Goal: Find specific page/section: Find specific page/section

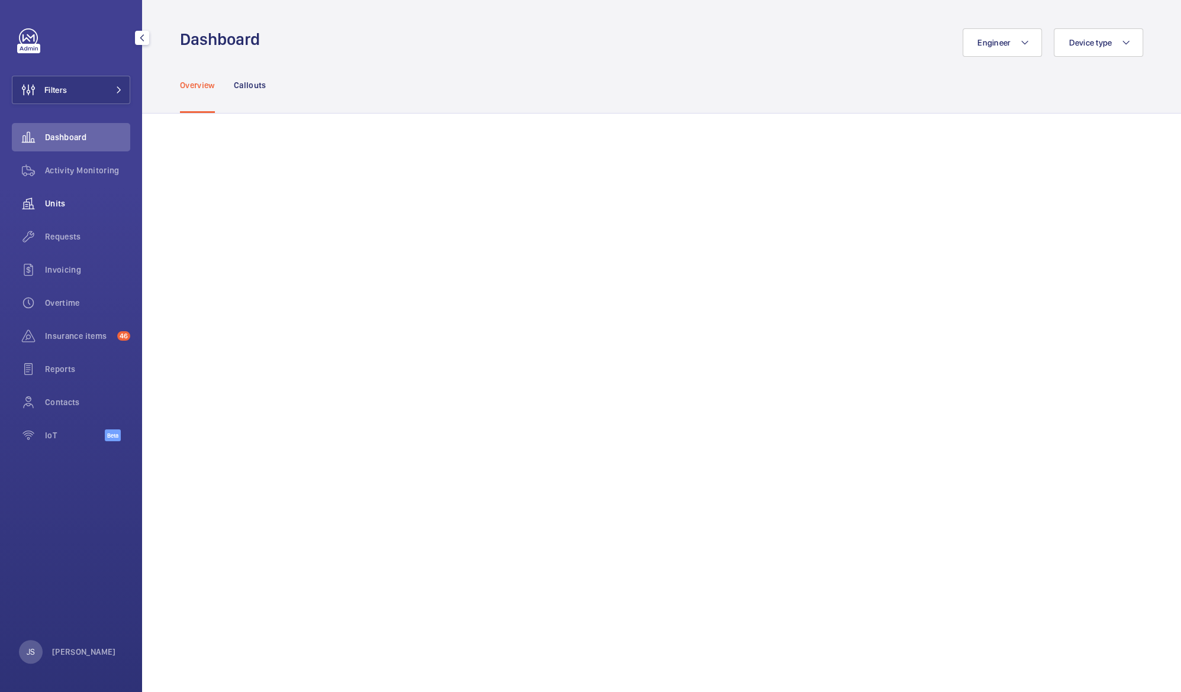
click at [74, 201] on span "Units" at bounding box center [87, 204] width 85 height 12
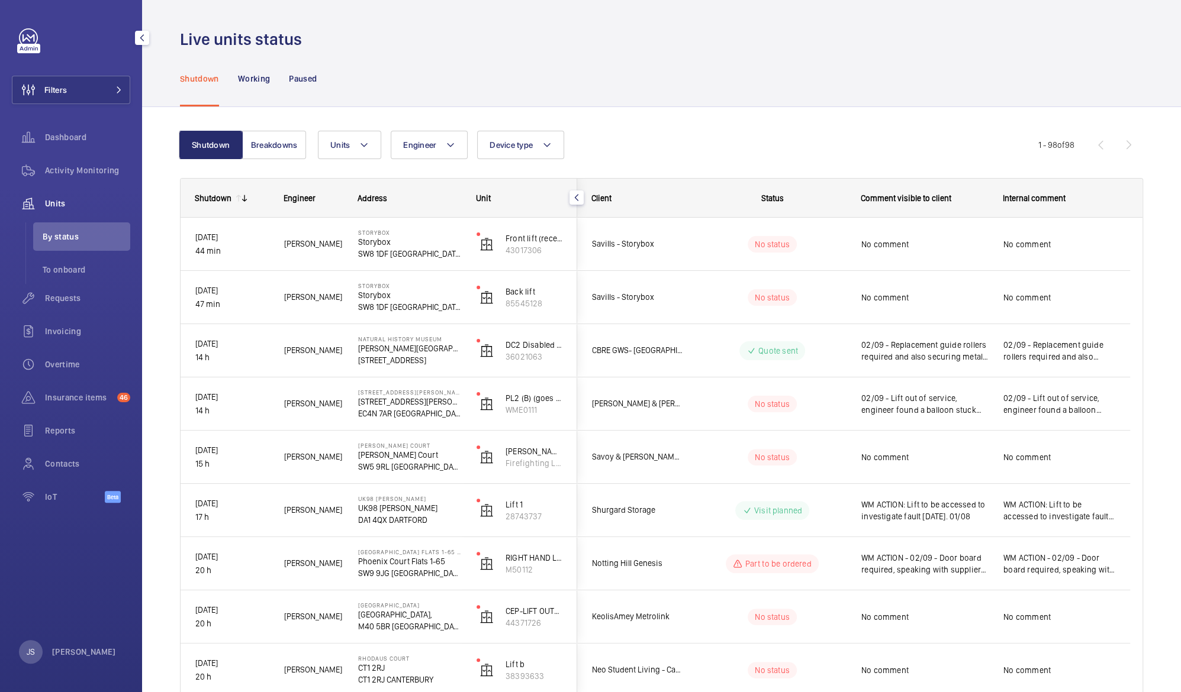
click at [54, 203] on span "Units" at bounding box center [87, 204] width 85 height 12
click at [60, 202] on span "Units" at bounding box center [87, 204] width 85 height 12
click at [59, 176] on div "Activity Monitoring" at bounding box center [71, 170] width 118 height 28
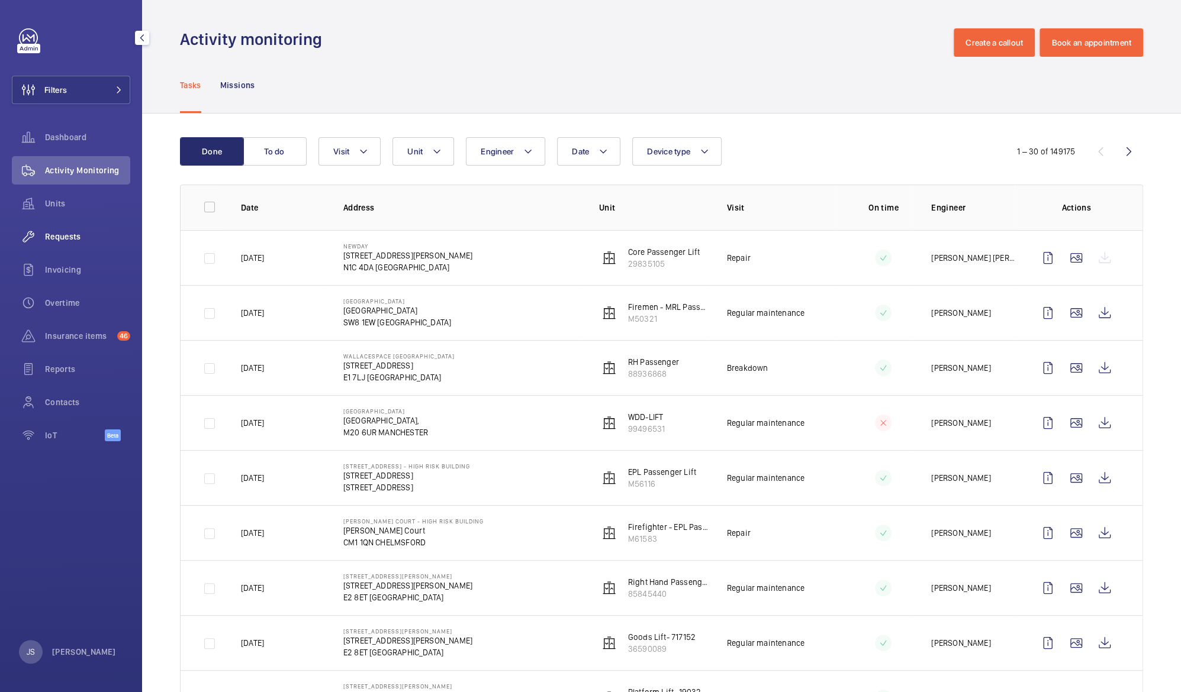
click at [63, 237] on span "Requests" at bounding box center [87, 237] width 85 height 12
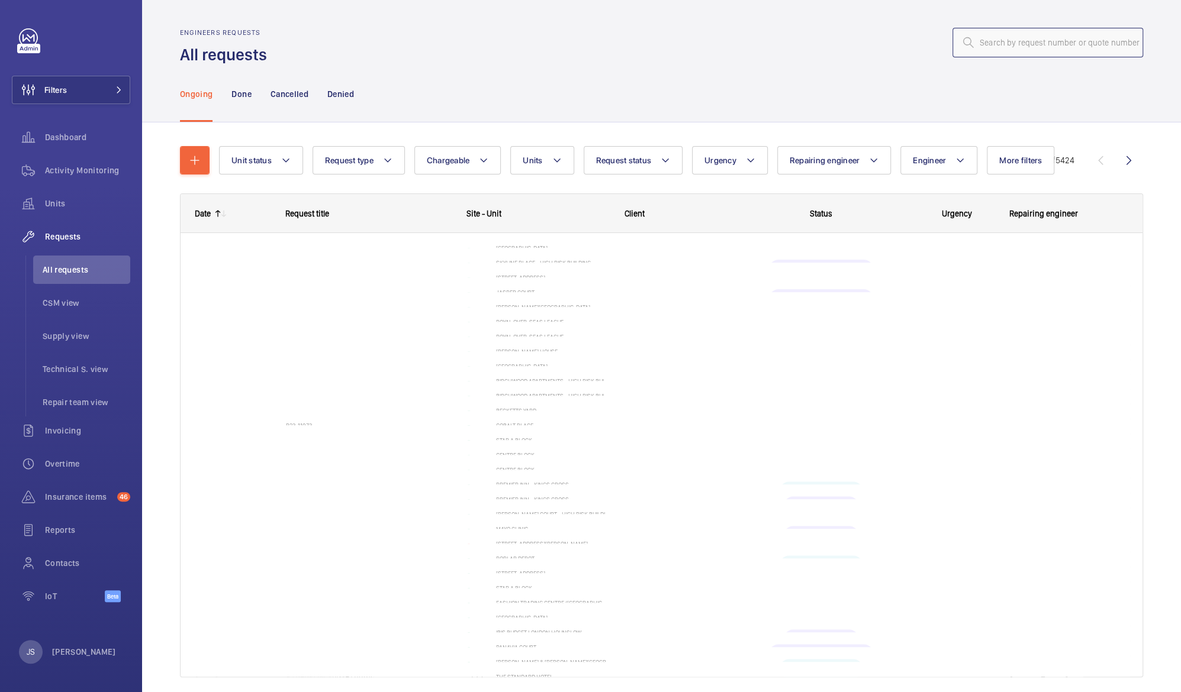
click at [1058, 46] on input "text" at bounding box center [1047, 43] width 191 height 30
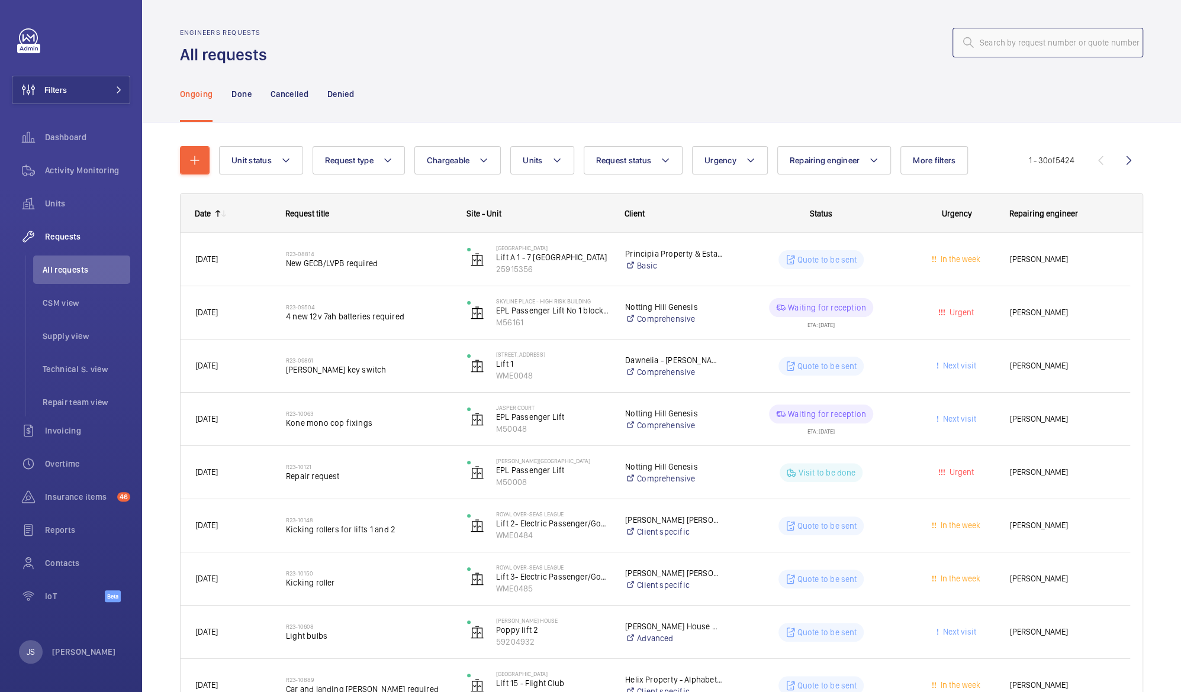
paste input "EDL2 - Stannah Platform"
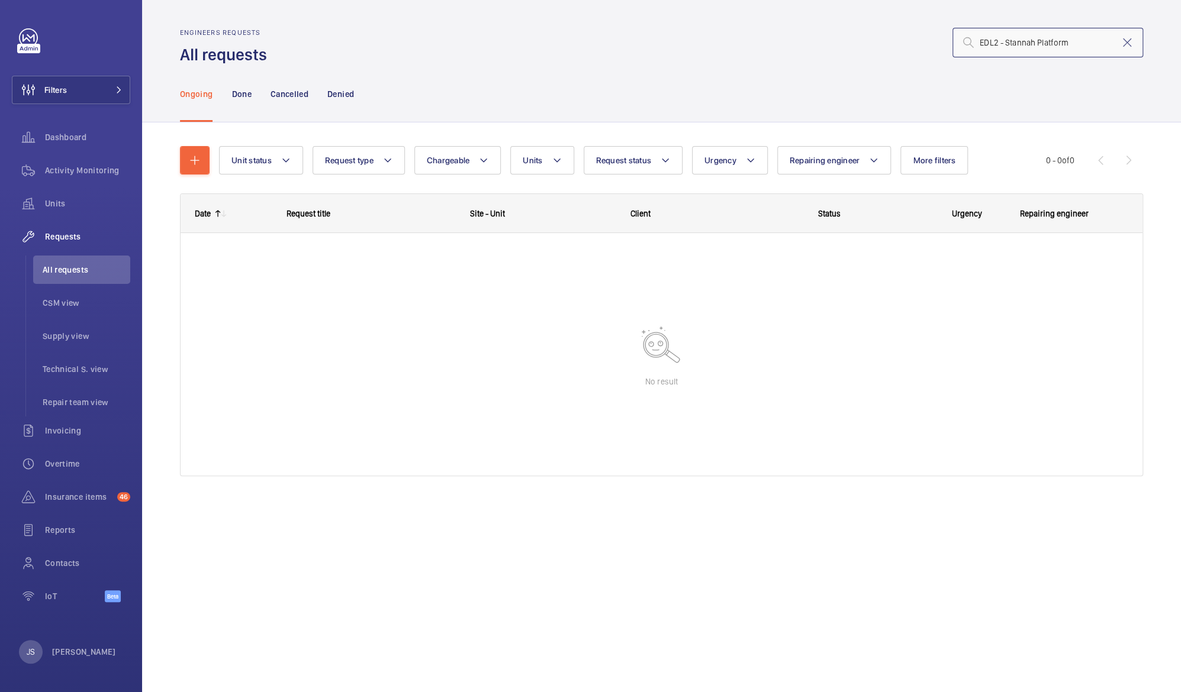
type input "EDL2 - Stannah Platform"
